Goal: Use online tool/utility

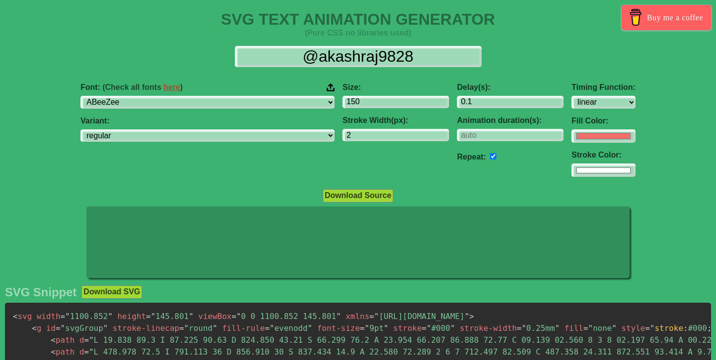
select select "linear"
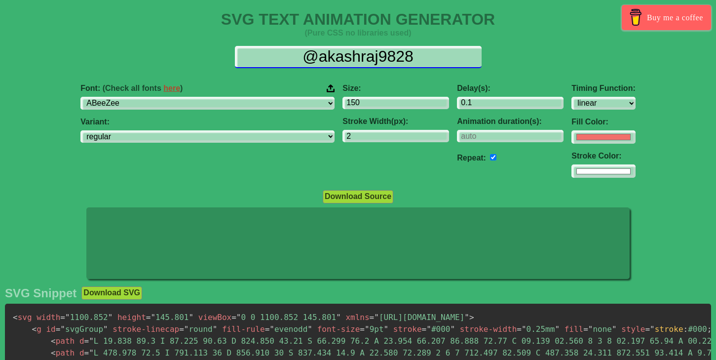
drag, startPoint x: 431, startPoint y: 55, endPoint x: 297, endPoint y: 55, distance: 133.7
click at [297, 55] on input "@akashraj9828" at bounding box center [358, 57] width 247 height 22
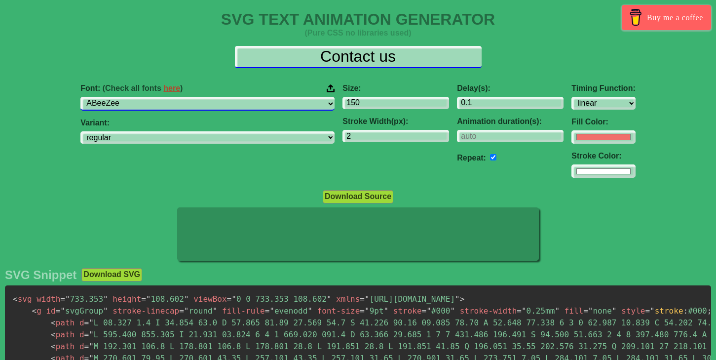
type input "Contact us"
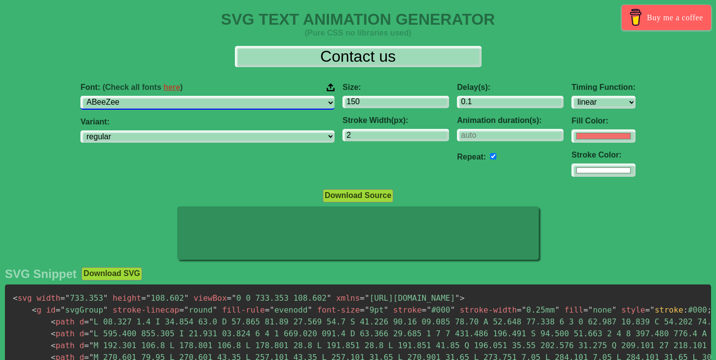
click at [251, 100] on select "ABeeZee [PERSON_NAME] Display AR One Sans [PERSON_NAME] Libre Aboreto Abril Fat…" at bounding box center [207, 102] width 254 height 13
select select "Caveat"
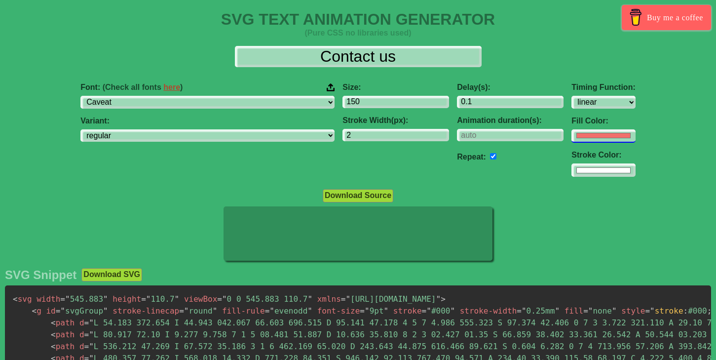
click at [571, 134] on input "#f16f6b" at bounding box center [603, 135] width 64 height 13
type input "#ffffff"
click at [665, 158] on div "Font: (Check all fonts here ) ABeeZee [PERSON_NAME] Display AR One Sans [PERSON…" at bounding box center [358, 130] width 716 height 110
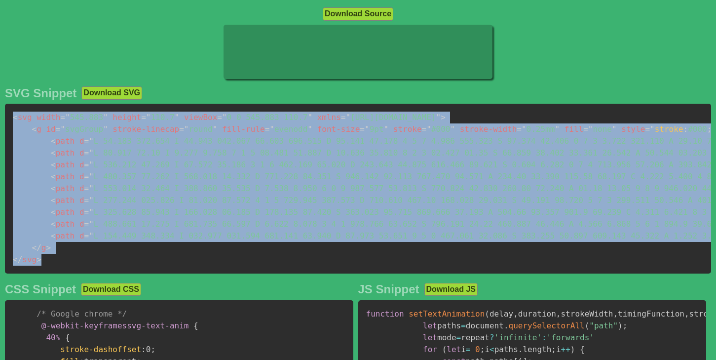
drag, startPoint x: 13, startPoint y: 118, endPoint x: 43, endPoint y: 258, distance: 143.8
click at [43, 258] on pre "< svg width = " 545.883 " height = " 110.7 " viewBox = " 0 0 545.883 110.7 " xm…" at bounding box center [358, 189] width 706 height 170
copy code "< svg width = " 545.883 " height = " 110.7 " viewBox = " 0 0 545.883 110.7 " xm…"
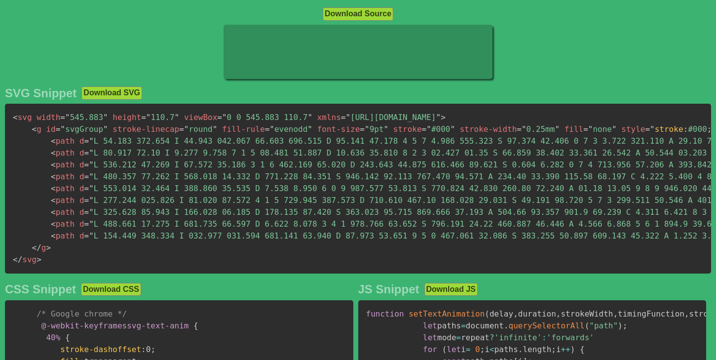
click at [75, 28] on div at bounding box center [358, 53] width 716 height 57
